Goal: Transaction & Acquisition: Purchase product/service

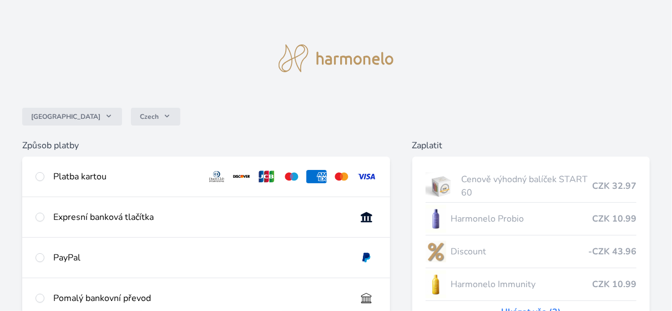
click at [658, 114] on div "Česko Czech Způsob platby Platba kartou Číslo karty <p>Your browser does not su…" at bounding box center [336, 209] width 672 height 419
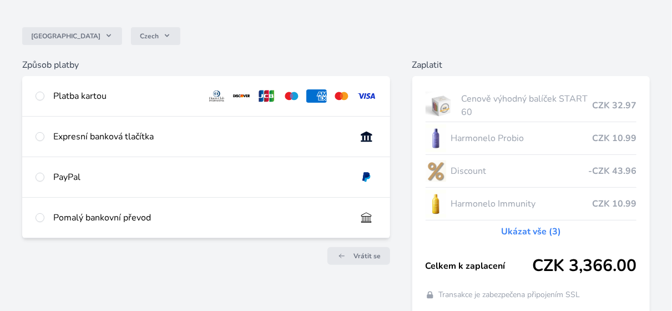
scroll to position [67, 0]
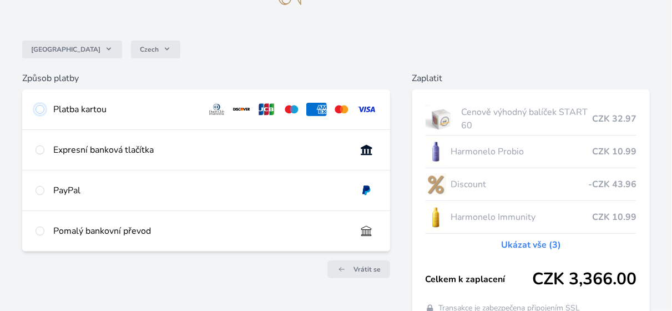
click at [43, 110] on input "radio" at bounding box center [40, 109] width 9 height 9
radio input "true"
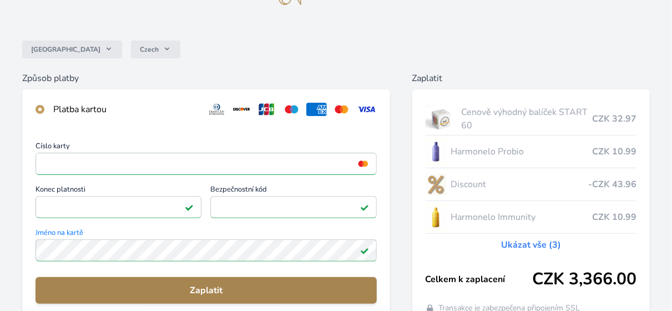
click at [195, 287] on span "Zaplatit" at bounding box center [206, 290] width 324 height 13
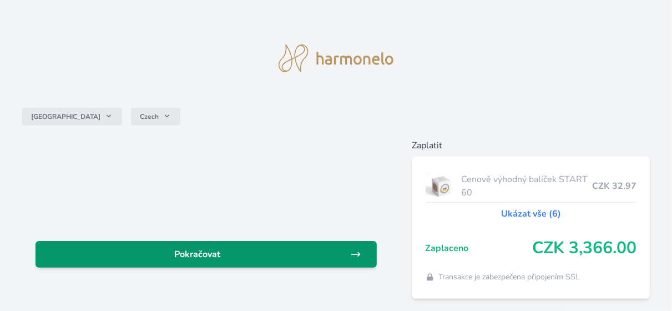
click at [209, 252] on span "Pokračovat" at bounding box center [197, 254] width 306 height 13
